Goal: Information Seeking & Learning: Learn about a topic

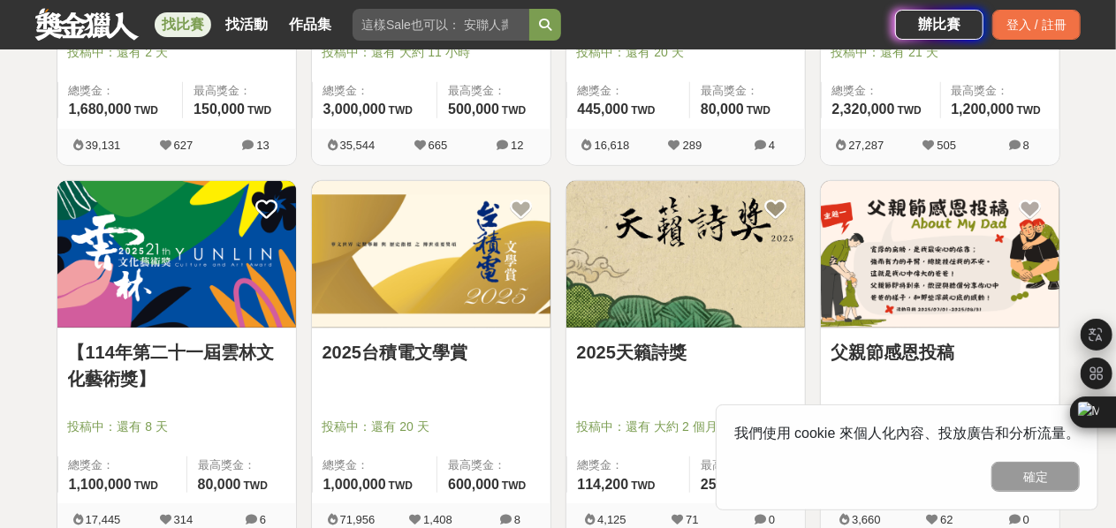
scroll to position [714, 0]
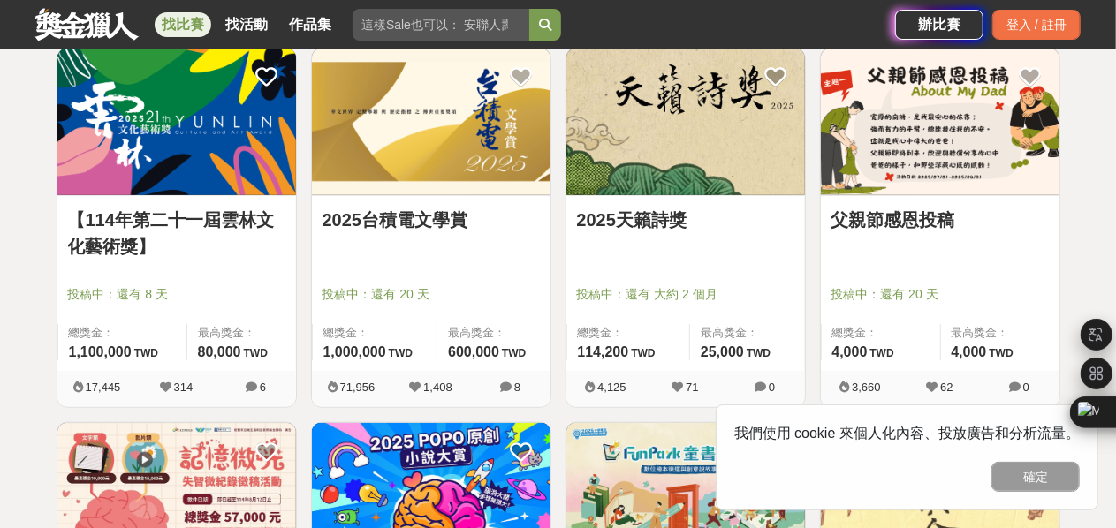
click at [404, 211] on link "2025台積電文學賞" at bounding box center [430, 220] width 217 height 27
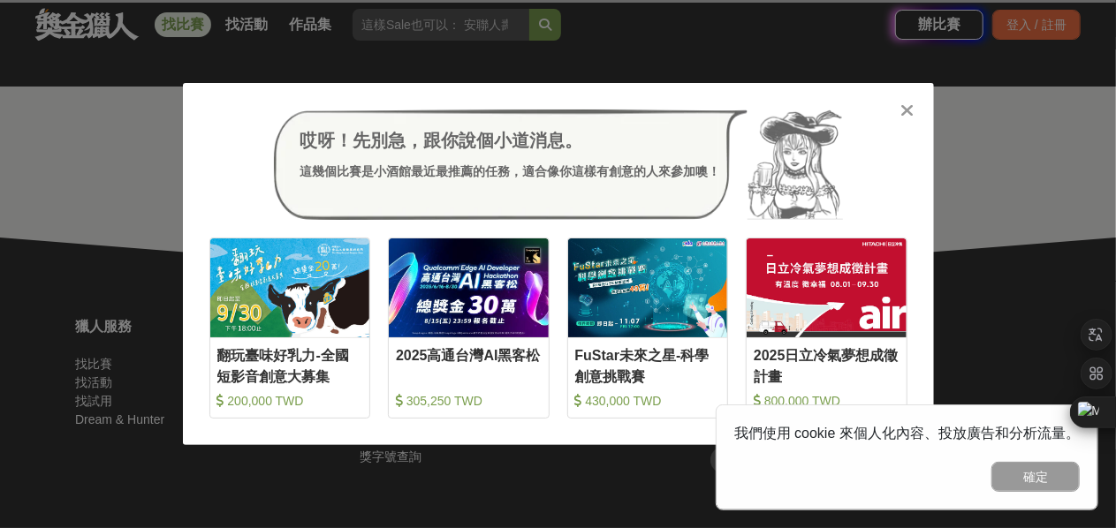
click at [907, 105] on icon at bounding box center [906, 111] width 13 height 18
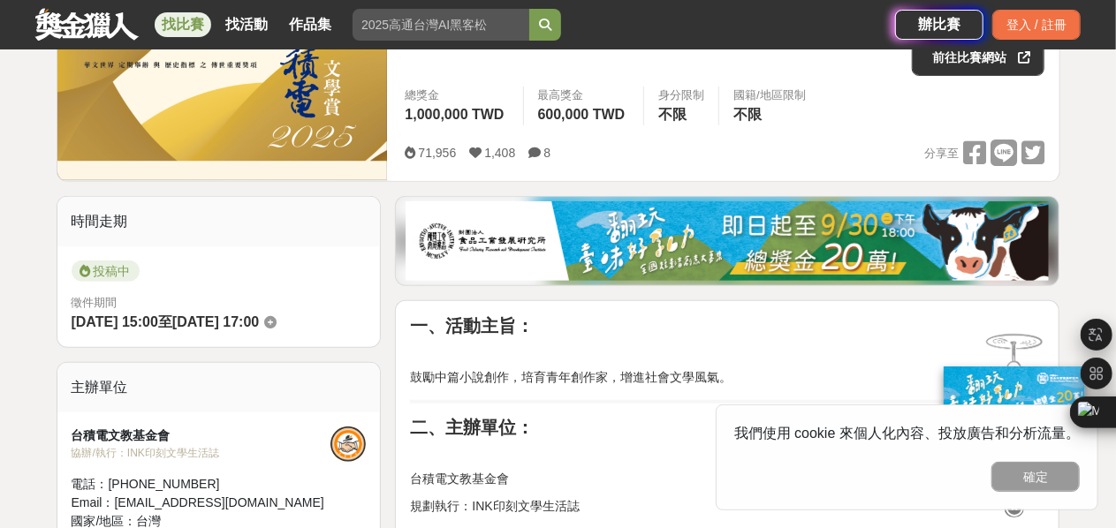
scroll to position [189, 0]
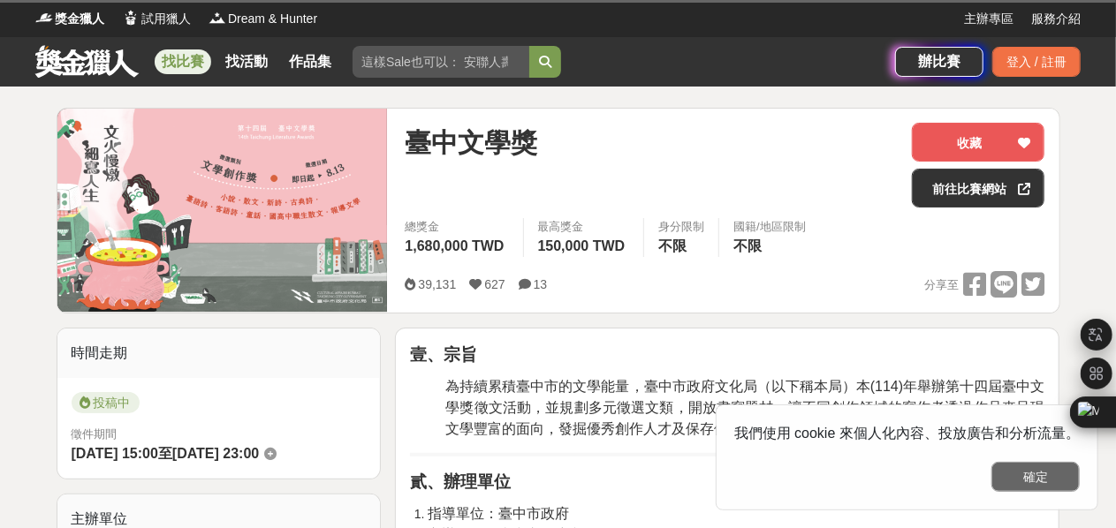
click at [1057, 478] on button "確定" at bounding box center [1035, 477] width 88 height 30
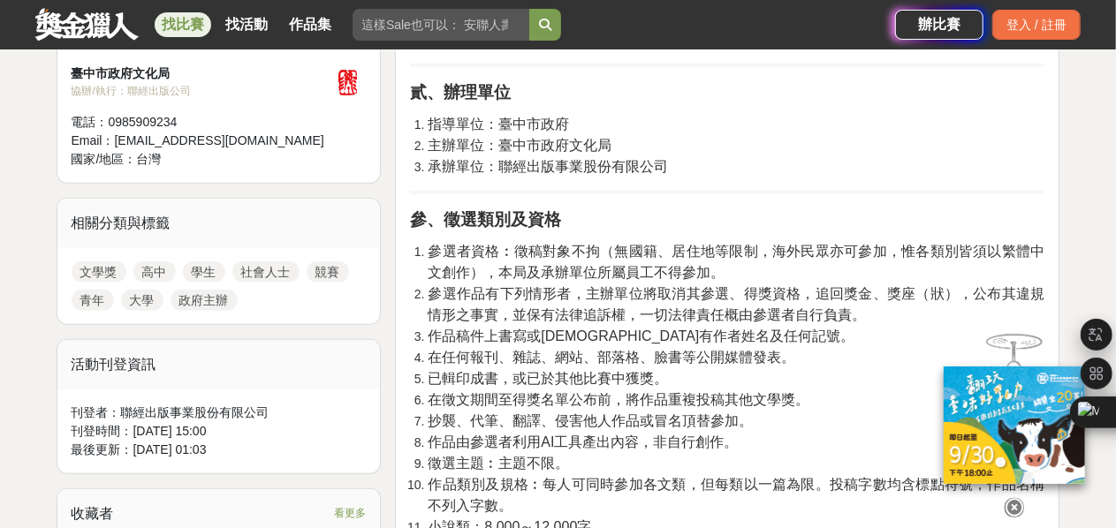
scroll to position [655, 0]
click at [759, 327] on li "作品稿件上書寫或[DEMOGRAPHIC_DATA]有作者姓名及任何記號。" at bounding box center [736, 337] width 617 height 21
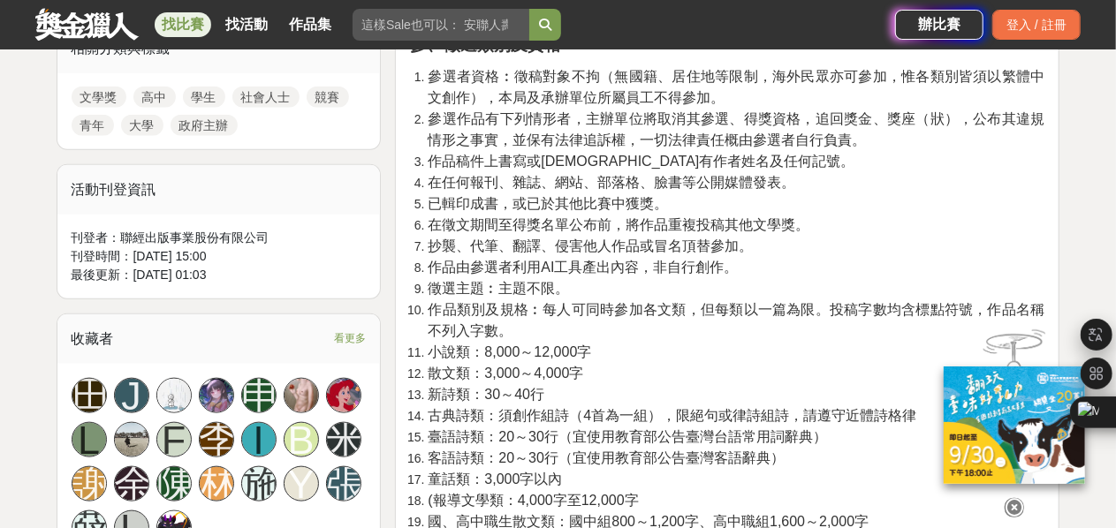
scroll to position [831, 0]
